Goal: Task Accomplishment & Management: Use online tool/utility

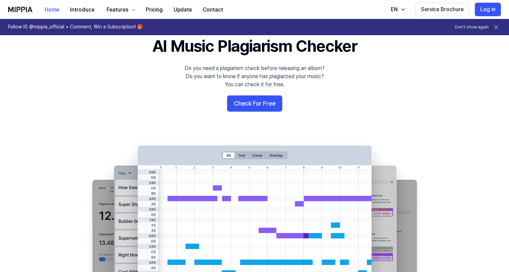
scroll to position [37, 0]
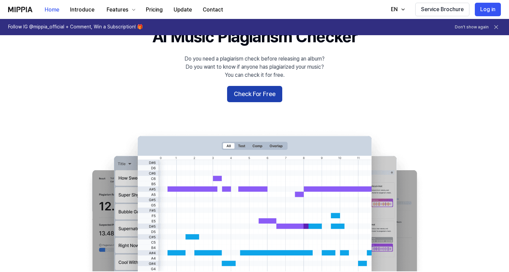
click at [254, 94] on button "Check For Free" at bounding box center [254, 94] width 55 height 16
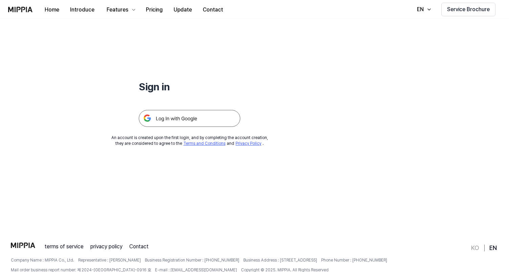
scroll to position [0, 0]
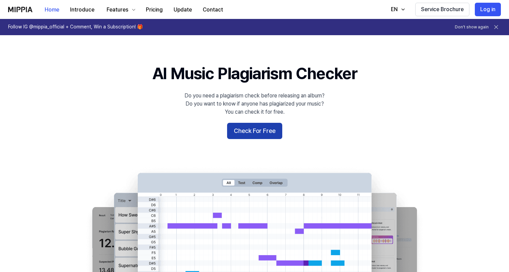
click at [245, 131] on button "Check For Free" at bounding box center [254, 131] width 55 height 16
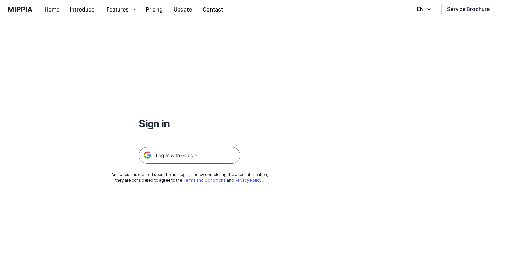
click at [193, 154] on img at bounding box center [189, 155] width 101 height 17
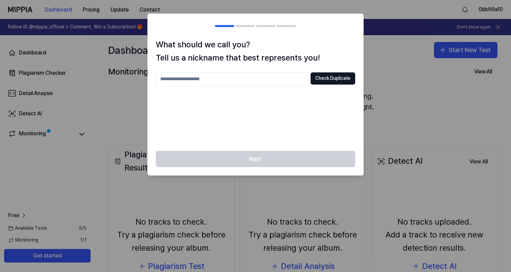
click at [253, 77] on input "text" at bounding box center [232, 79] width 152 height 14
type input "***"
click at [328, 77] on button "Check Duplicate" at bounding box center [333, 78] width 45 height 12
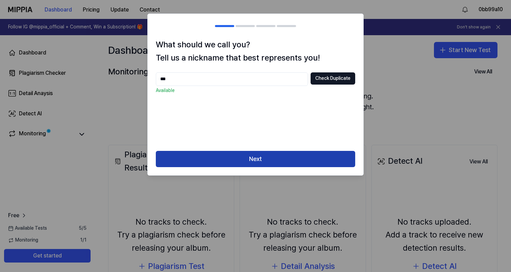
click at [241, 159] on button "Next" at bounding box center [255, 159] width 199 height 16
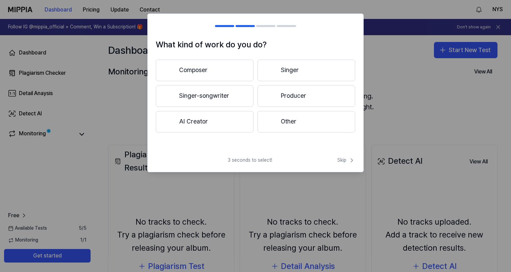
click at [285, 98] on button "Producer" at bounding box center [307, 96] width 98 height 22
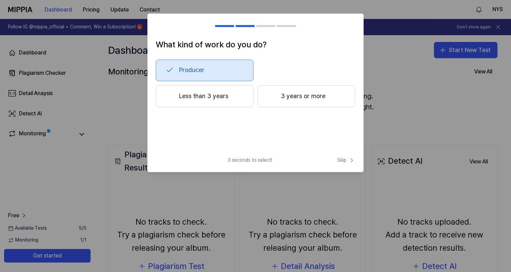
click at [301, 95] on button "3 years or more" at bounding box center [307, 96] width 98 height 22
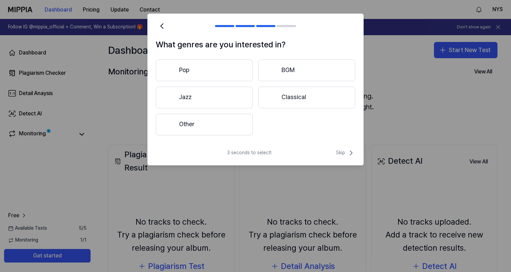
click at [240, 69] on button "Pop" at bounding box center [204, 71] width 97 height 22
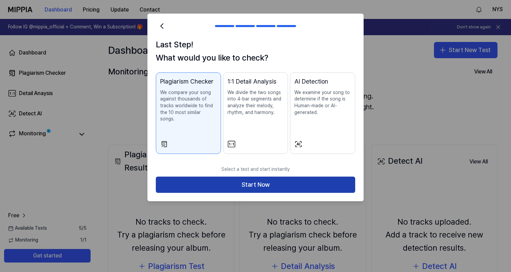
click at [269, 180] on button "Start Now" at bounding box center [255, 184] width 199 height 16
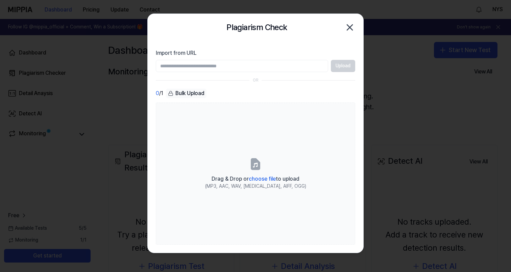
click at [263, 68] on input "Import from URL" at bounding box center [242, 66] width 172 height 12
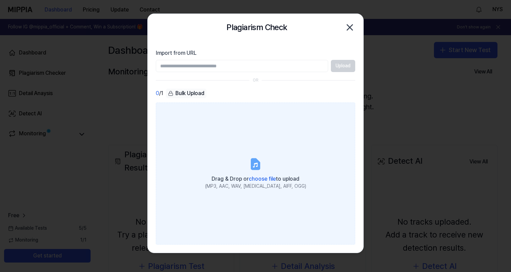
click at [265, 179] on span "choose file" at bounding box center [262, 178] width 27 height 6
click at [0, 0] on input "Drag & Drop or choose file to upload (MP3, AAC, WAV, [MEDICAL_DATA], AIFF, OGG)" at bounding box center [0, 0] width 0 height 0
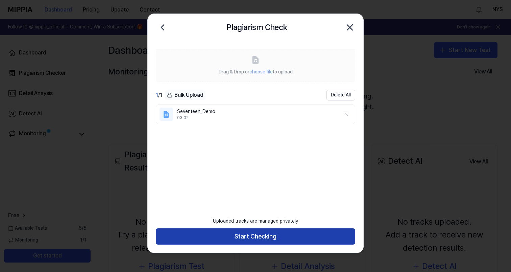
click at [255, 235] on button "Start Checking" at bounding box center [255, 236] width 199 height 16
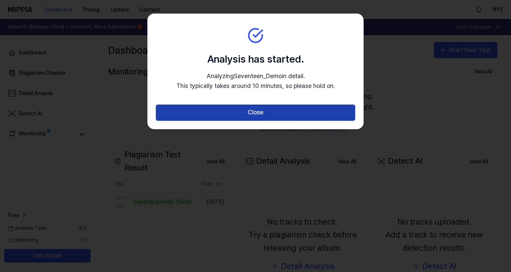
click at [260, 110] on button "Close" at bounding box center [255, 112] width 199 height 16
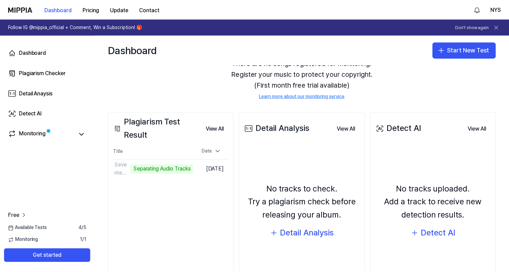
scroll to position [39, 0]
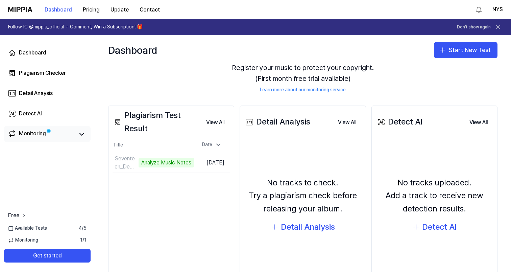
click at [41, 138] on div "Monitoring" at bounding box center [32, 133] width 27 height 9
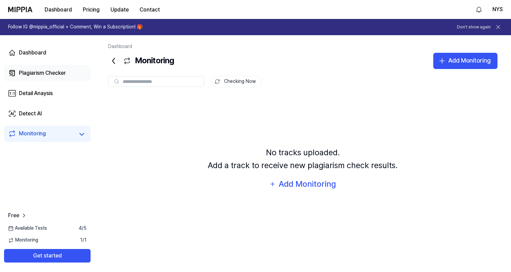
click at [49, 68] on link "Plagiarism Checker" at bounding box center [47, 73] width 87 height 16
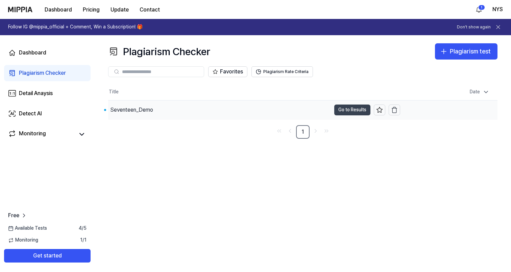
click at [344, 110] on button "Go to Results" at bounding box center [352, 109] width 36 height 11
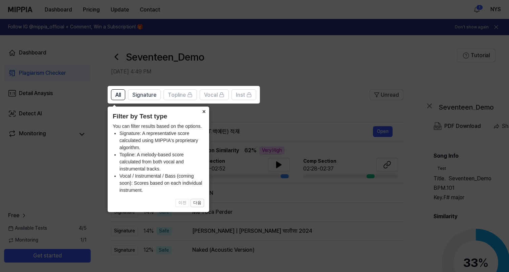
click at [203, 113] on button "×" at bounding box center [203, 111] width 11 height 9
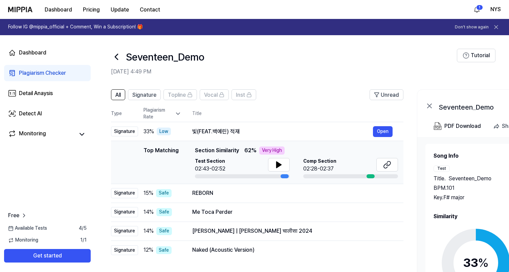
scroll to position [12, 0]
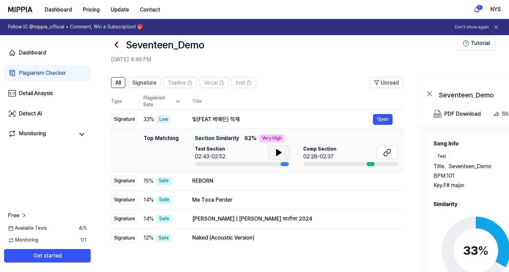
click at [282, 153] on button at bounding box center [279, 153] width 22 height 14
click at [391, 151] on button at bounding box center [387, 153] width 22 height 14
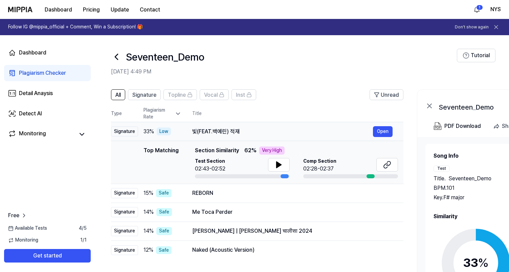
scroll to position [29, 0]
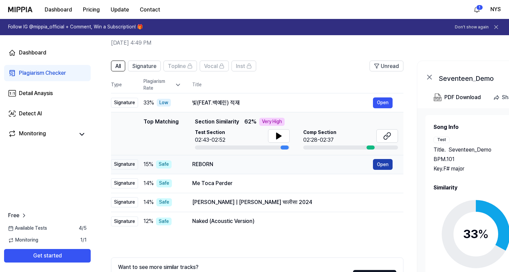
click at [384, 166] on button "Open" at bounding box center [383, 164] width 20 height 11
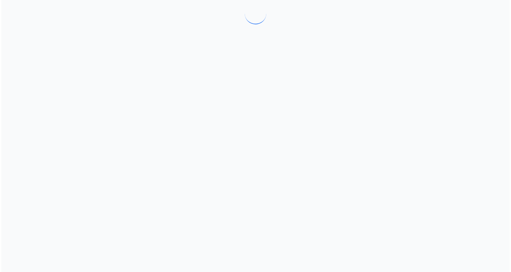
scroll to position [0, 0]
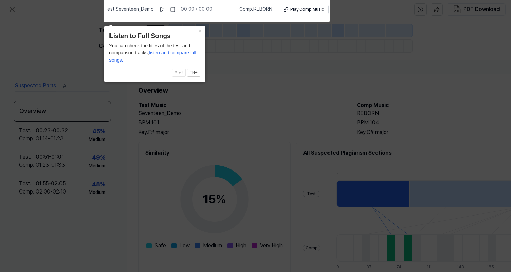
click at [384, 165] on icon at bounding box center [255, 134] width 511 height 275
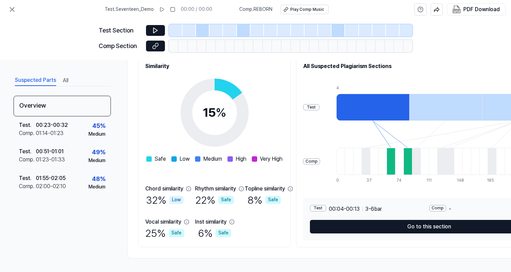
scroll to position [89, 0]
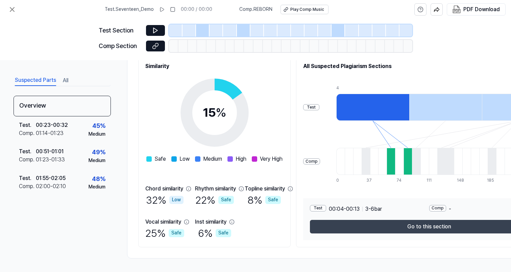
click at [377, 225] on button "Go to this section" at bounding box center [429, 227] width 238 height 14
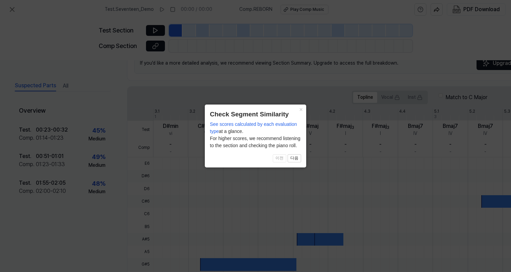
scroll to position [79, 0]
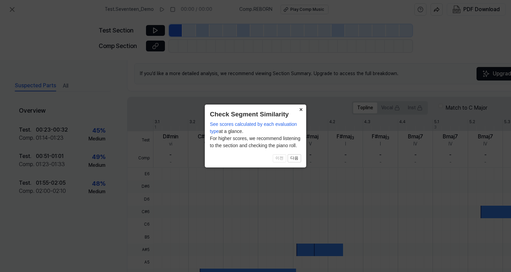
click at [301, 111] on button "×" at bounding box center [301, 108] width 11 height 9
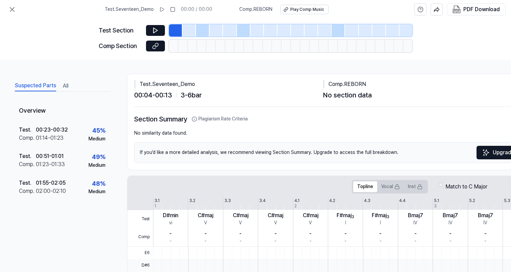
scroll to position [0, 0]
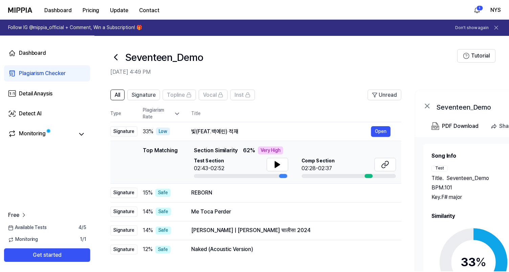
scroll to position [29, 0]
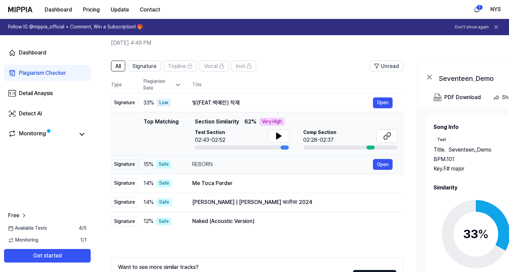
click at [335, 170] on td "REBORN Open" at bounding box center [292, 164] width 222 height 19
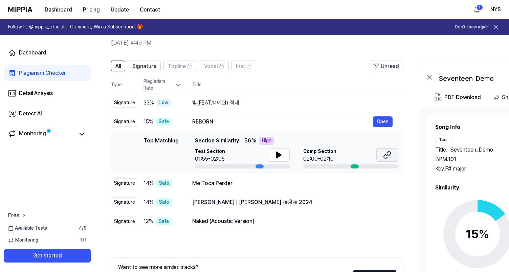
click at [384, 158] on icon at bounding box center [385, 156] width 4 height 4
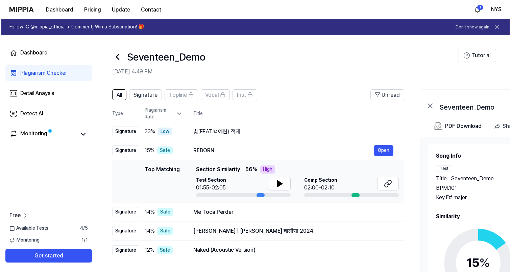
scroll to position [0, 0]
click at [46, 69] on div "Plagiarism Checker" at bounding box center [42, 73] width 47 height 8
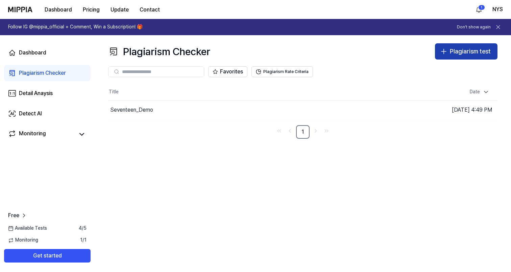
click at [461, 53] on div "Plagiarism test" at bounding box center [470, 52] width 41 height 10
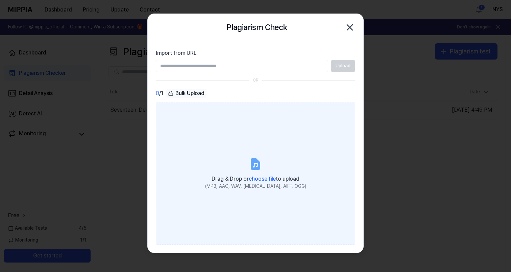
click at [260, 174] on div "Drag & Drop or choose file to upload" at bounding box center [255, 177] width 101 height 9
click at [0, 0] on input "Drag & Drop or choose file to upload (MP3, AAC, WAV, [MEDICAL_DATA], AIFF, OGG)" at bounding box center [0, 0] width 0 height 0
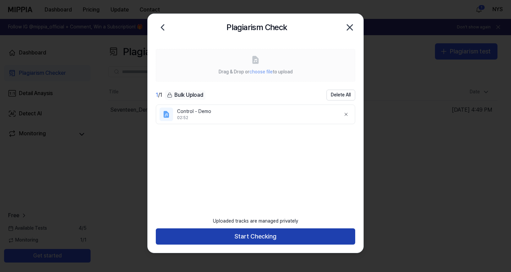
click at [262, 239] on button "Start Checking" at bounding box center [255, 236] width 199 height 16
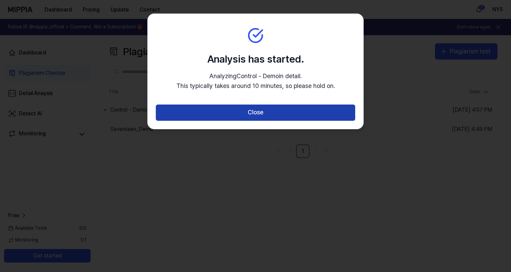
click at [245, 111] on button "Close" at bounding box center [255, 112] width 199 height 16
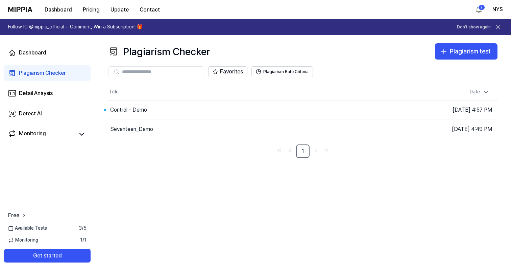
click at [41, 76] on div "Plagiarism Checker" at bounding box center [42, 73] width 47 height 8
click at [49, 243] on div "Monitoring 1 / 1" at bounding box center [47, 240] width 95 height 7
click at [351, 111] on button "Go to Results" at bounding box center [352, 109] width 36 height 11
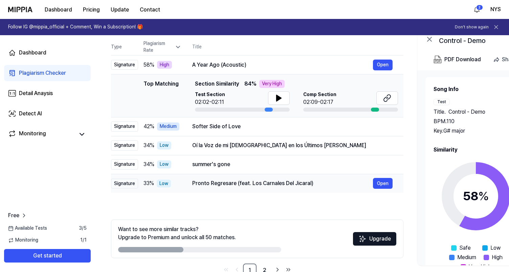
scroll to position [37, 0]
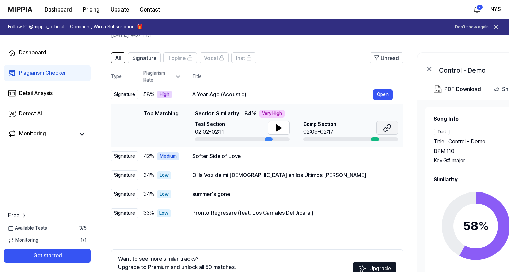
click at [388, 128] on icon at bounding box center [387, 128] width 8 height 8
click at [324, 158] on div "Softer Side of Love" at bounding box center [282, 156] width 181 height 8
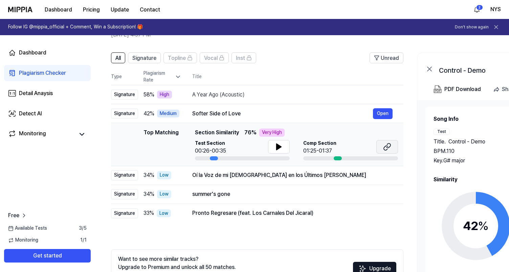
click at [388, 145] on icon at bounding box center [387, 147] width 8 height 8
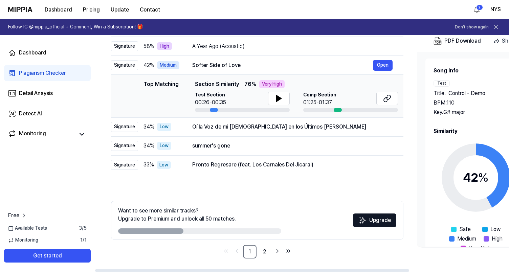
scroll to position [85, 0]
click at [263, 255] on link "2" at bounding box center [265, 252] width 14 height 14
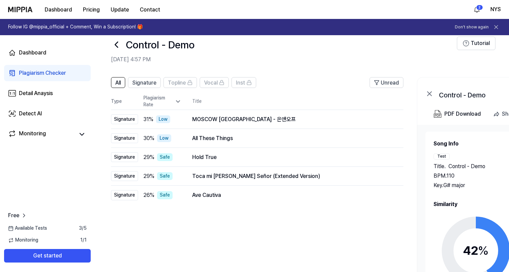
scroll to position [11, 0]
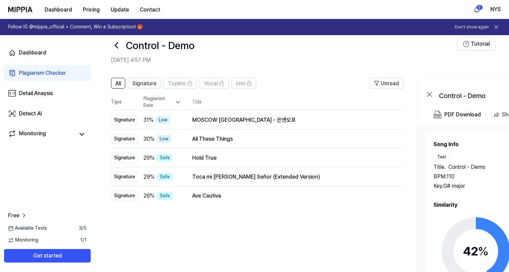
click at [117, 44] on icon at bounding box center [116, 45] width 11 height 11
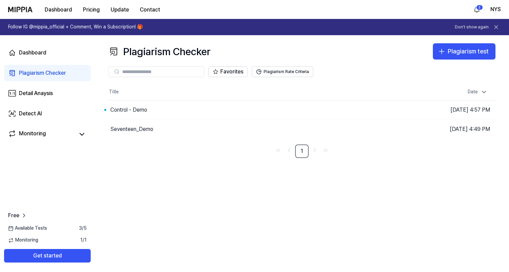
scroll to position [0, 0]
click at [129, 129] on div "Seventeen_Demo" at bounding box center [131, 129] width 43 height 8
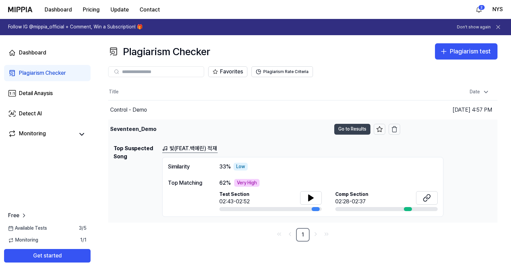
click at [342, 129] on button "Go to Results" at bounding box center [352, 129] width 36 height 11
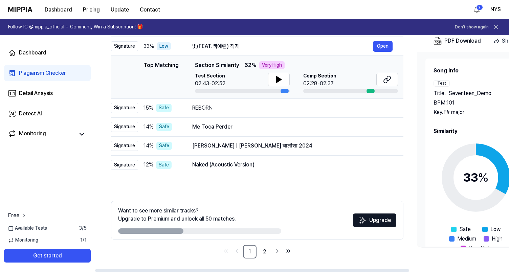
scroll to position [85, 0]
click at [263, 251] on link "2" at bounding box center [265, 252] width 14 height 14
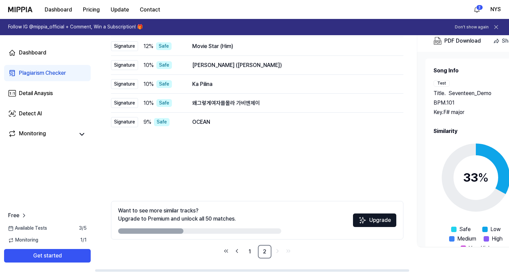
scroll to position [48, 0]
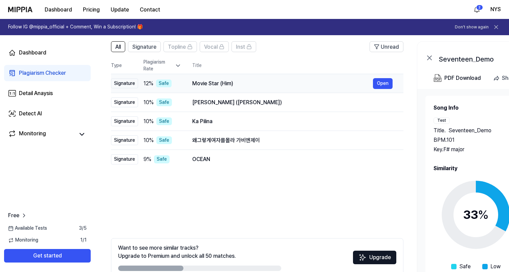
click at [298, 84] on div "Movie Star (Him)" at bounding box center [282, 83] width 181 height 8
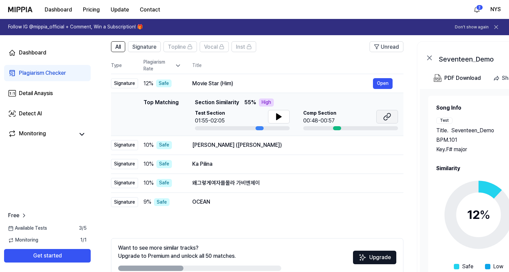
click at [387, 118] on icon at bounding box center [388, 115] width 4 height 4
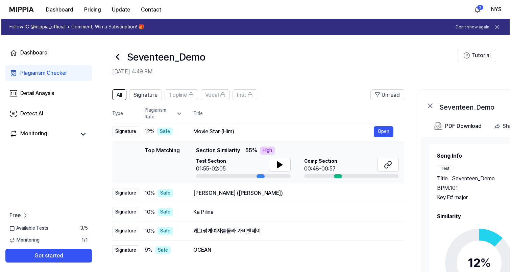
scroll to position [0, 0]
click at [38, 95] on div "Detail Anaysis" at bounding box center [36, 93] width 34 height 8
